Goal: Task Accomplishment & Management: Manage account settings

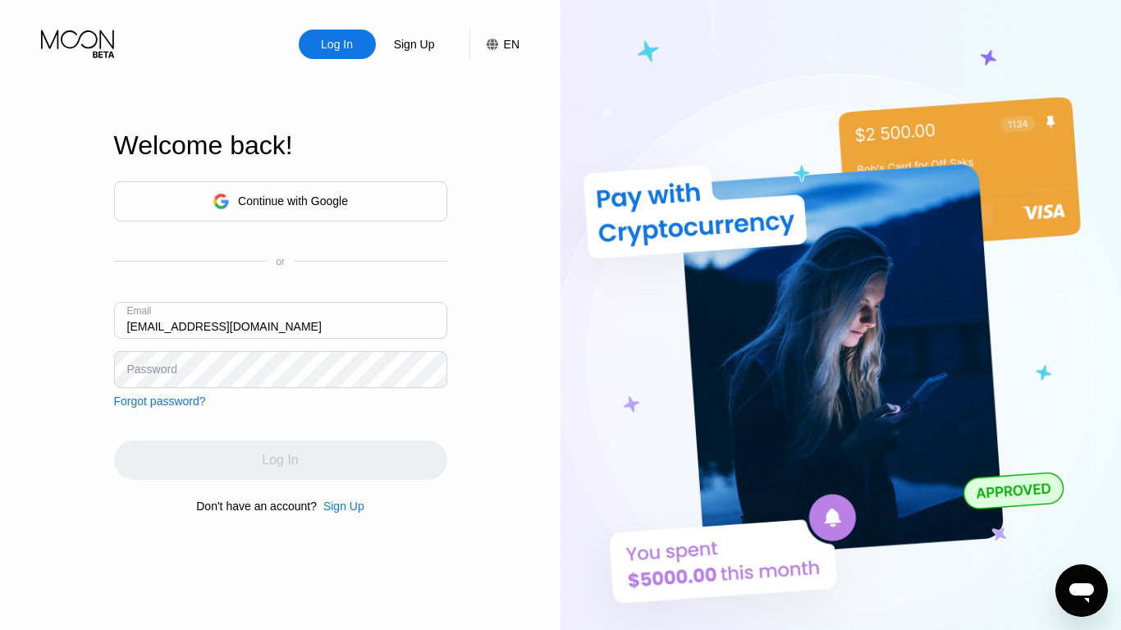
type input "[EMAIL_ADDRESS][DOMAIN_NAME]"
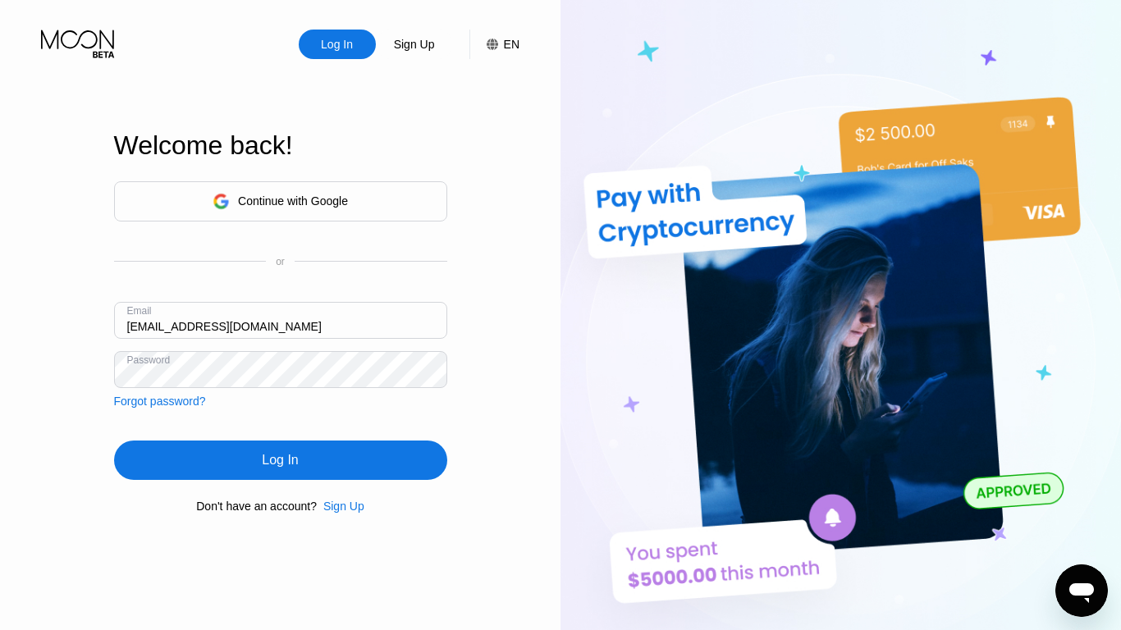
click at [280, 463] on div "Log In" at bounding box center [280, 460] width 36 height 16
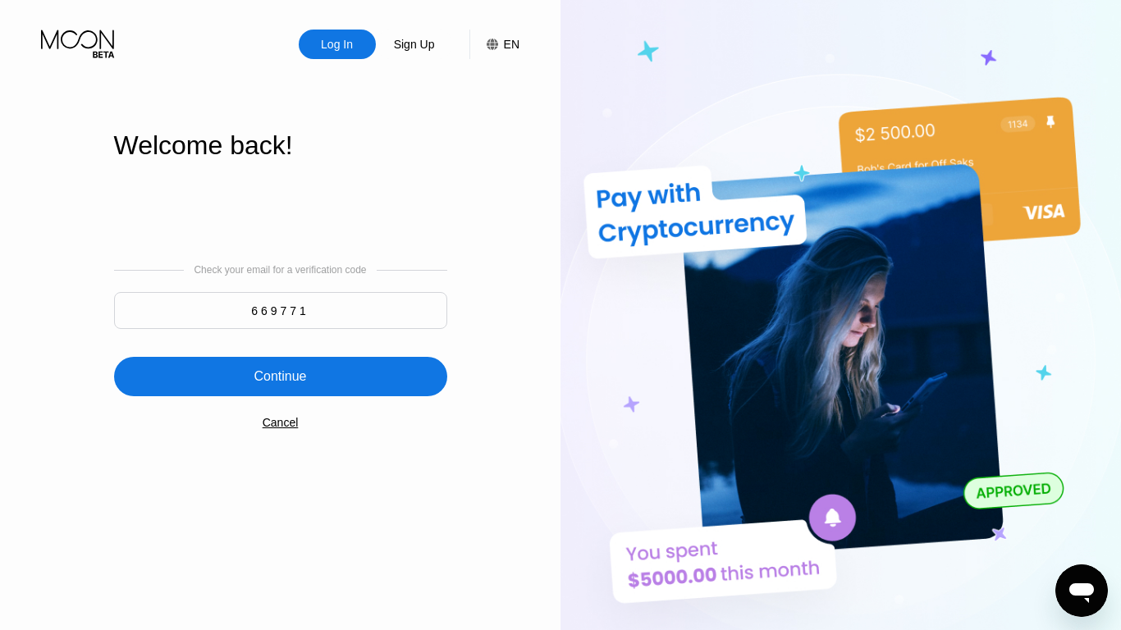
type input "669771"
click at [280, 378] on div "Continue" at bounding box center [280, 376] width 53 height 16
